Goal: Navigation & Orientation: Understand site structure

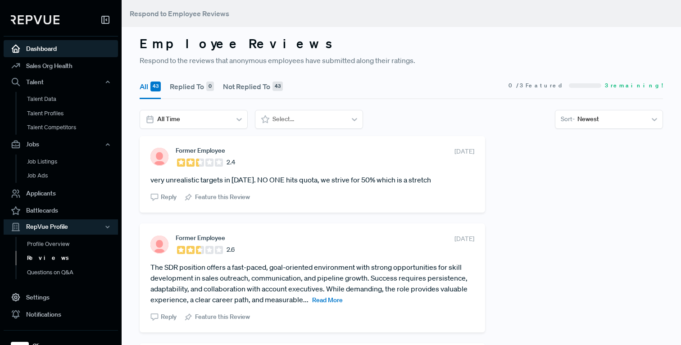
click at [16, 48] on icon at bounding box center [16, 49] width 10 height 10
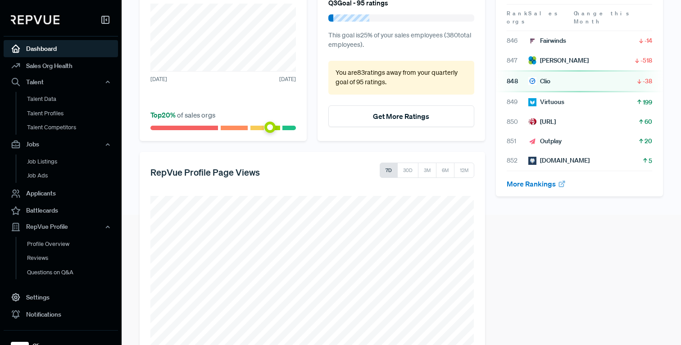
scroll to position [167, 0]
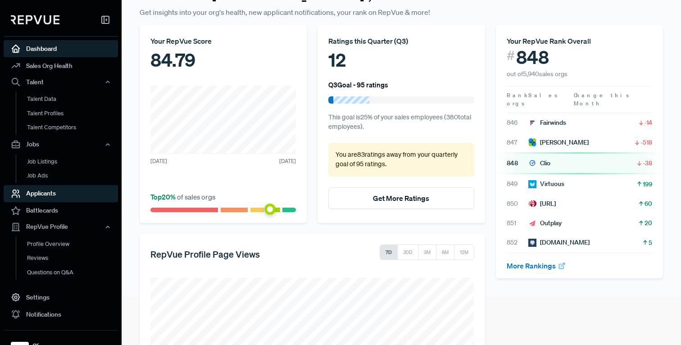
click at [50, 198] on link "Applicants" at bounding box center [61, 193] width 114 height 17
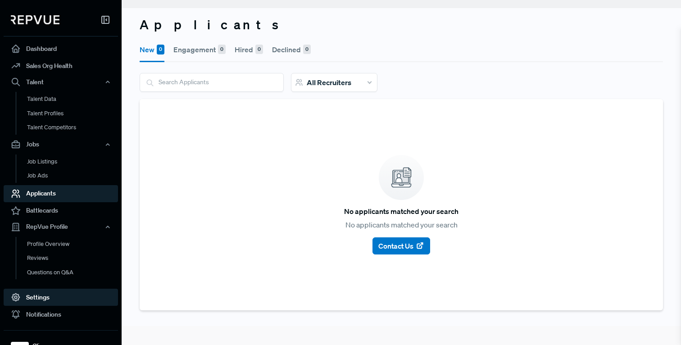
click at [37, 297] on link "Settings" at bounding box center [61, 296] width 114 height 17
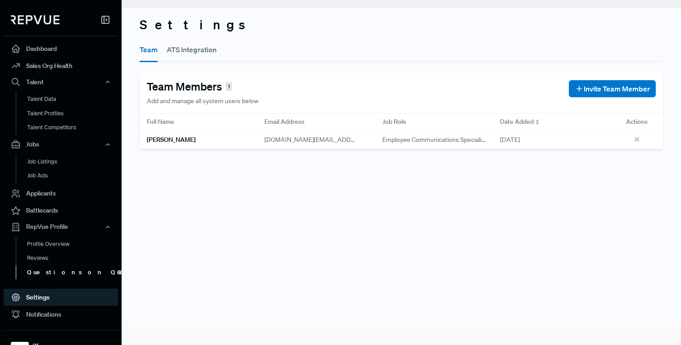
click at [42, 274] on link "Questions on Q&A" at bounding box center [73, 272] width 114 height 14
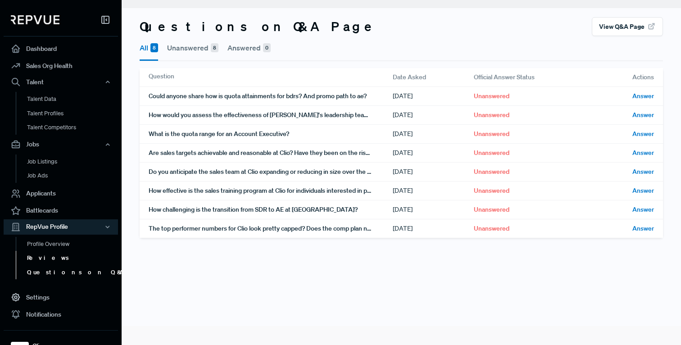
click at [44, 261] on link "Reviews" at bounding box center [73, 258] width 114 height 14
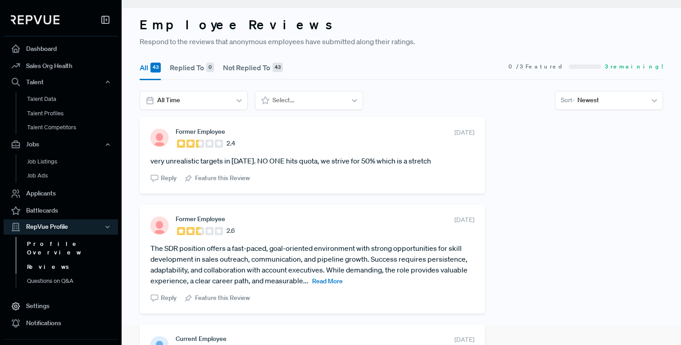
click at [50, 244] on link "Profile Overview" at bounding box center [73, 248] width 114 height 23
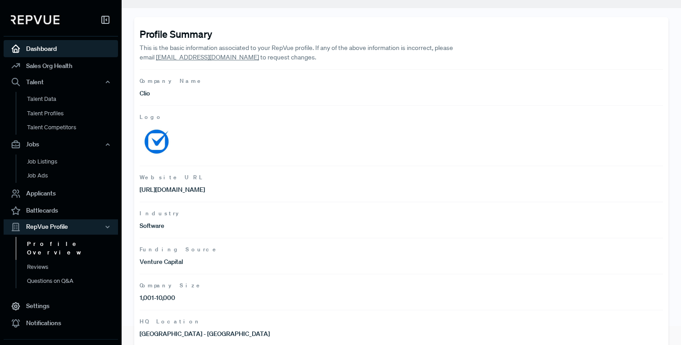
click at [65, 56] on link "Dashboard" at bounding box center [61, 48] width 114 height 17
